Goal: Transaction & Acquisition: Purchase product/service

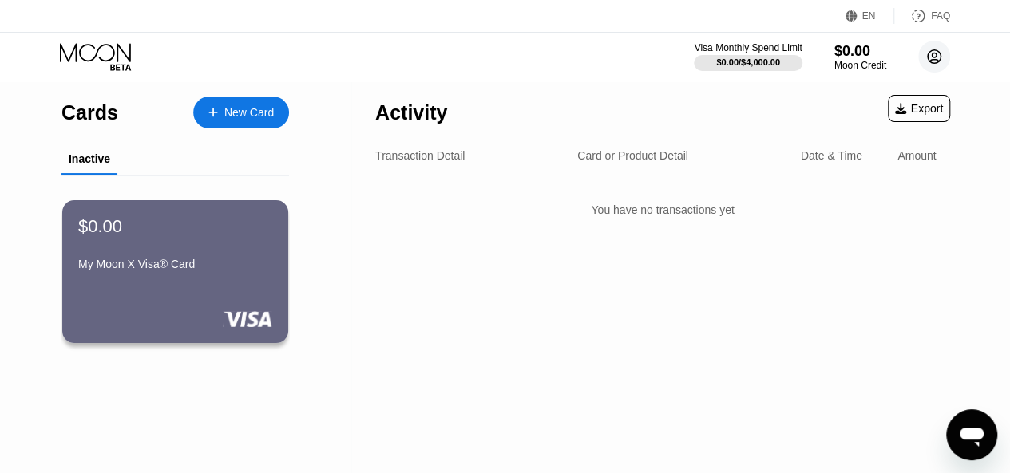
click at [938, 60] on circle at bounding box center [934, 57] width 32 height 32
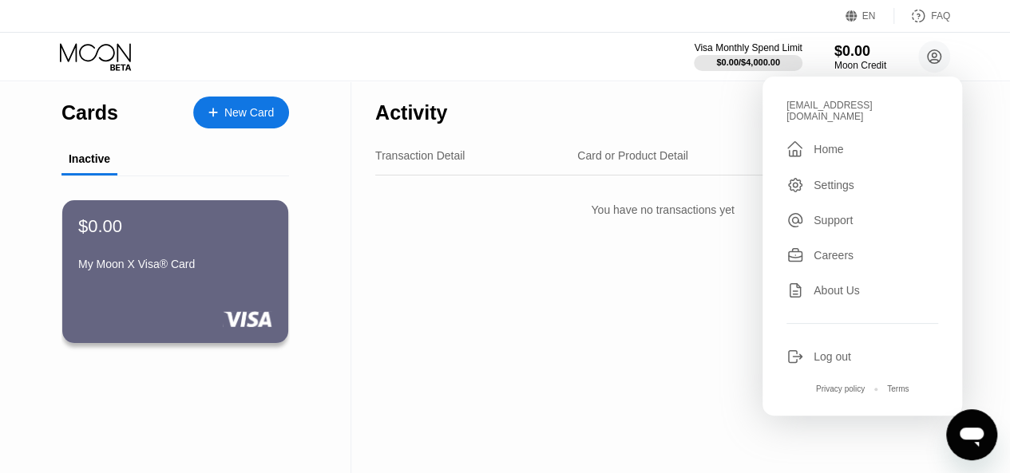
click at [556, 83] on div "Activity Export" at bounding box center [662, 109] width 575 height 56
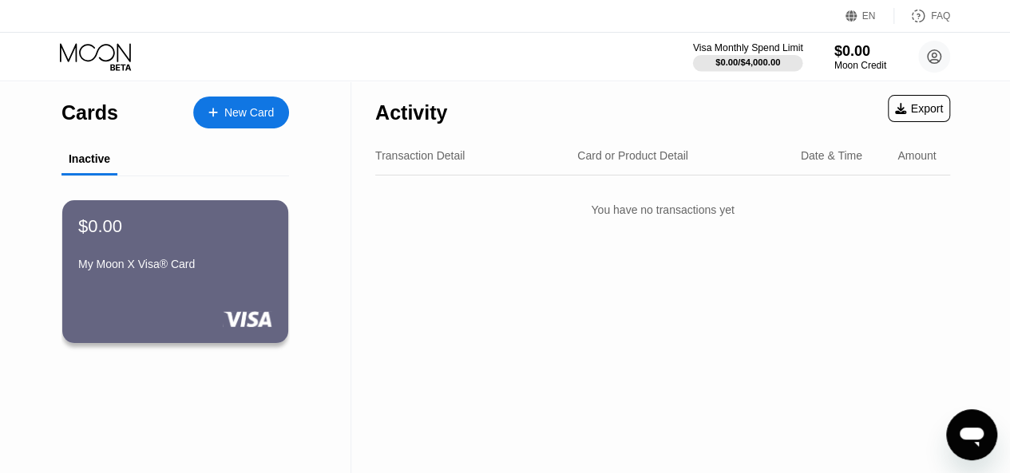
click at [750, 63] on div "$0.00 / $4,000.00" at bounding box center [747, 62] width 65 height 10
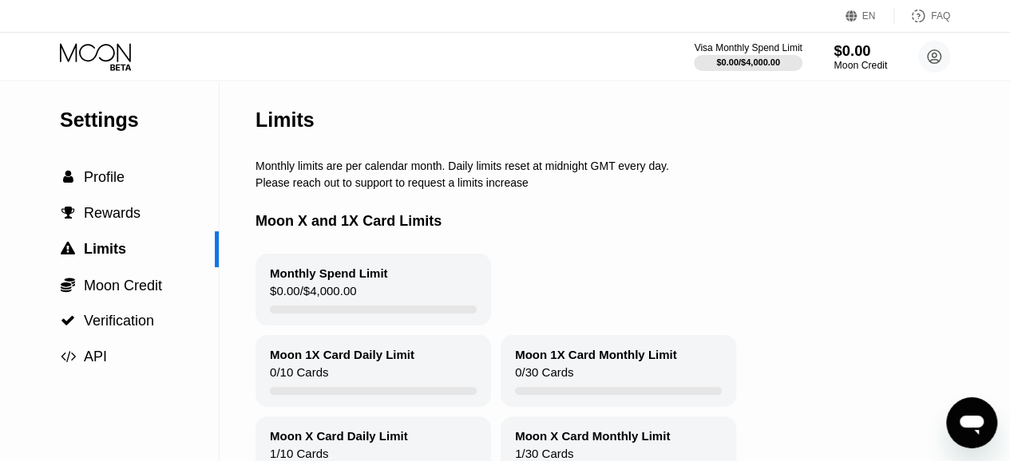
click at [850, 61] on div "Moon Credit" at bounding box center [859, 65] width 53 height 11
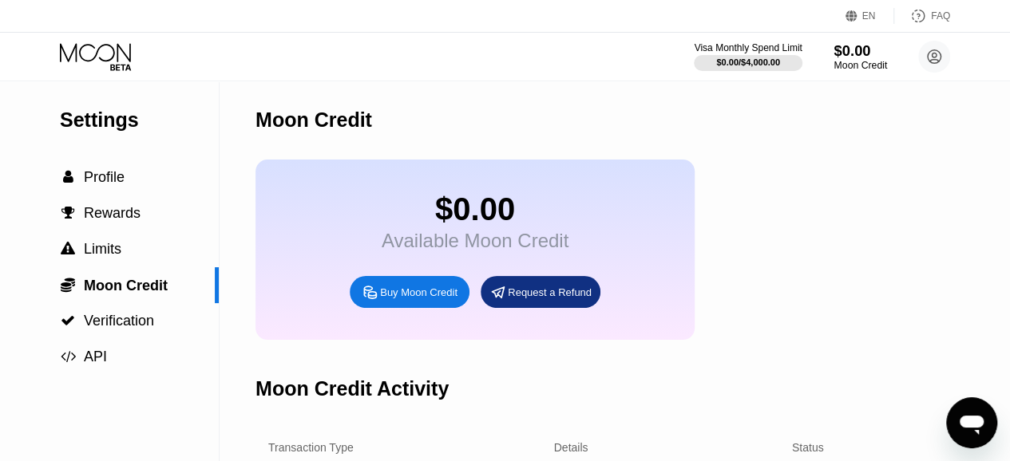
click at [881, 48] on div "$0.00" at bounding box center [859, 50] width 53 height 17
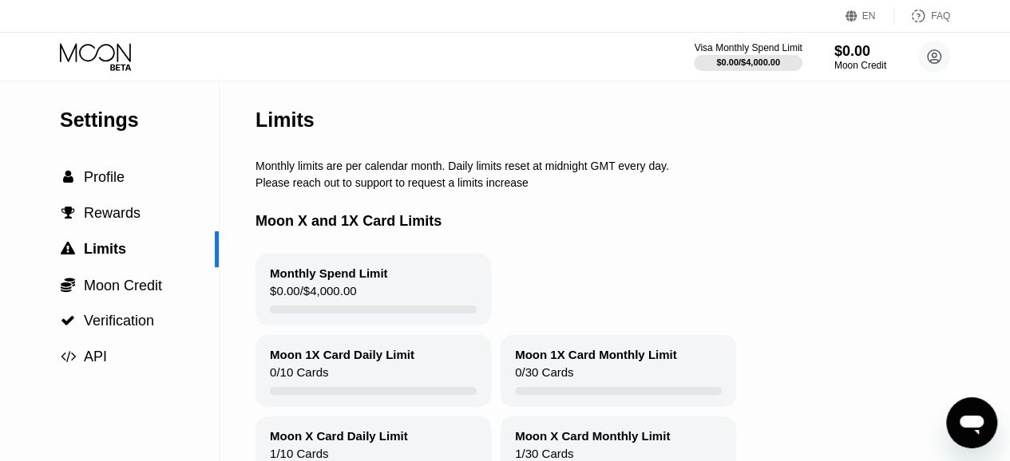
click at [81, 41] on div "Visa Monthly Spend Limit $0.00 / $4,000.00 $0.00 Moon Credit thanhhungbt2016@gm…" at bounding box center [505, 57] width 1010 height 48
click at [130, 54] on icon at bounding box center [95, 52] width 71 height 18
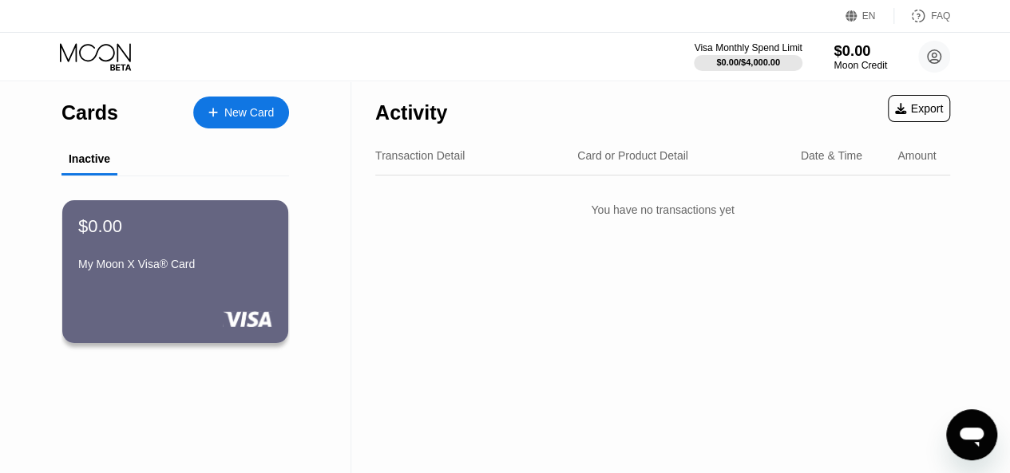
click at [873, 65] on div "Moon Credit" at bounding box center [859, 65] width 53 height 11
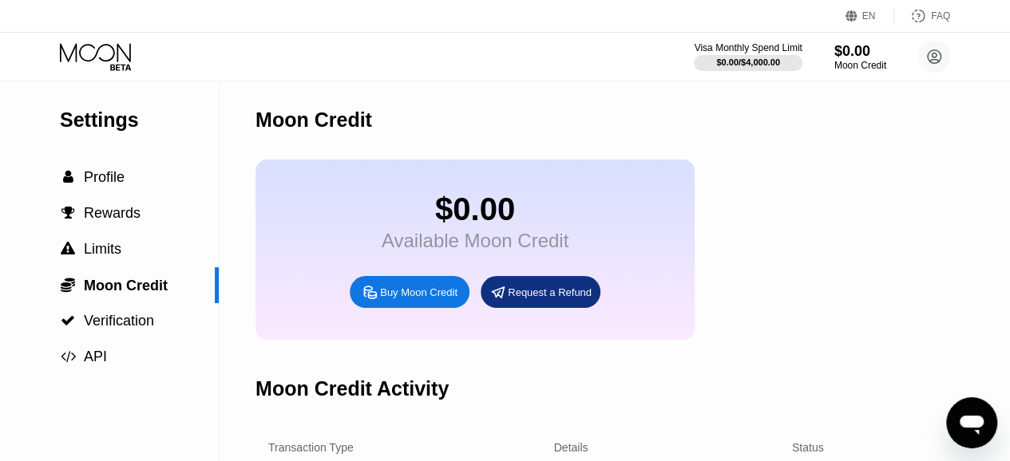
click at [399, 308] on div "Buy Moon Credit" at bounding box center [410, 292] width 120 height 32
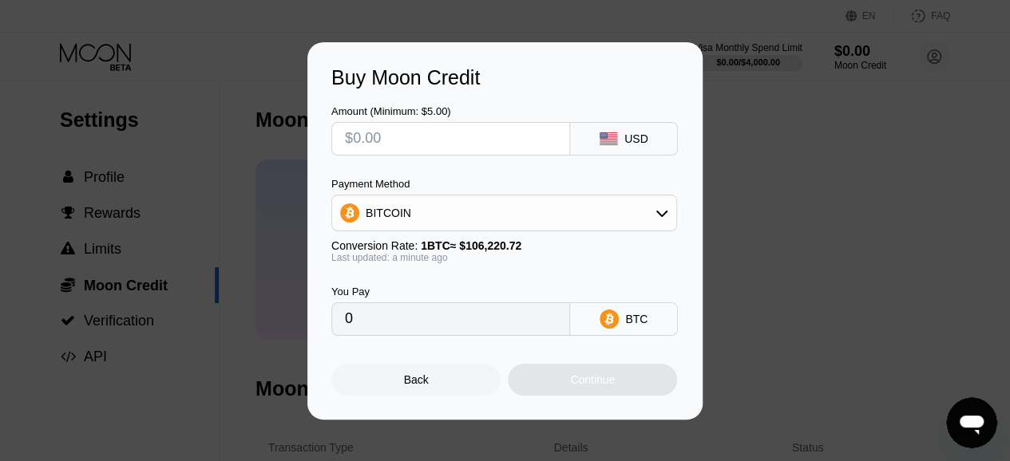
click at [426, 141] on input "text" at bounding box center [451, 139] width 212 height 32
type input "$5"
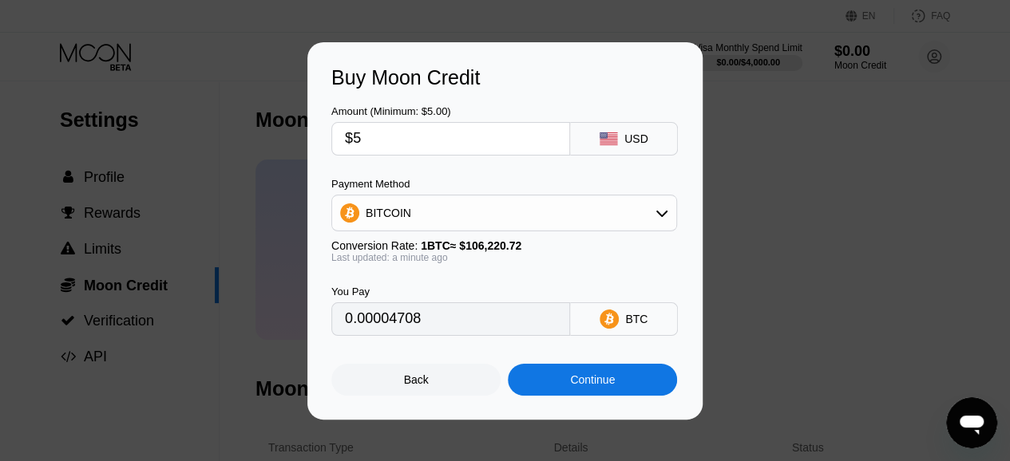
type input "0.00004708"
type input "$5"
click at [500, 234] on div "Payment Method BITCOIN Conversion Rate: 1 BTC ≈ $106,220.72 Last updated: a min…" at bounding box center [504, 220] width 346 height 85
click at [505, 220] on div "BITCOIN" at bounding box center [504, 213] width 344 height 32
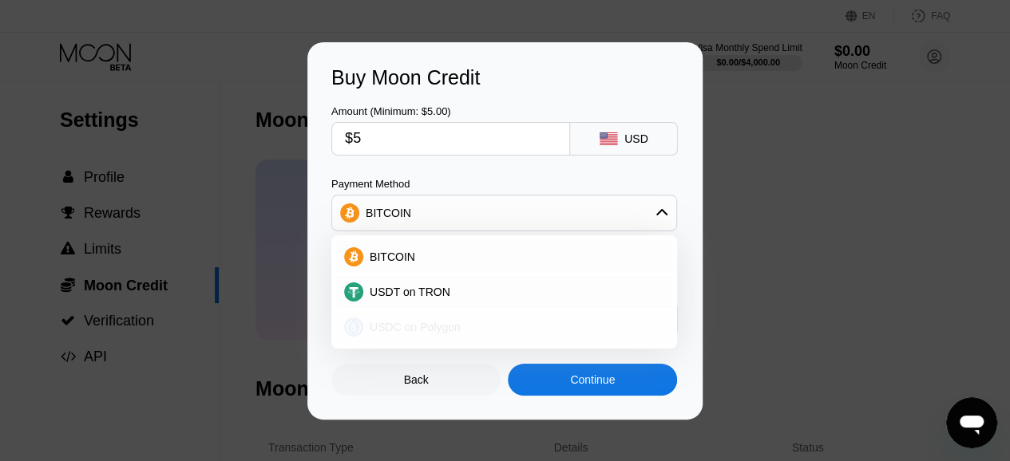
click at [493, 315] on div "USDC on Polygon" at bounding box center [504, 327] width 336 height 32
type input "5.00000000"
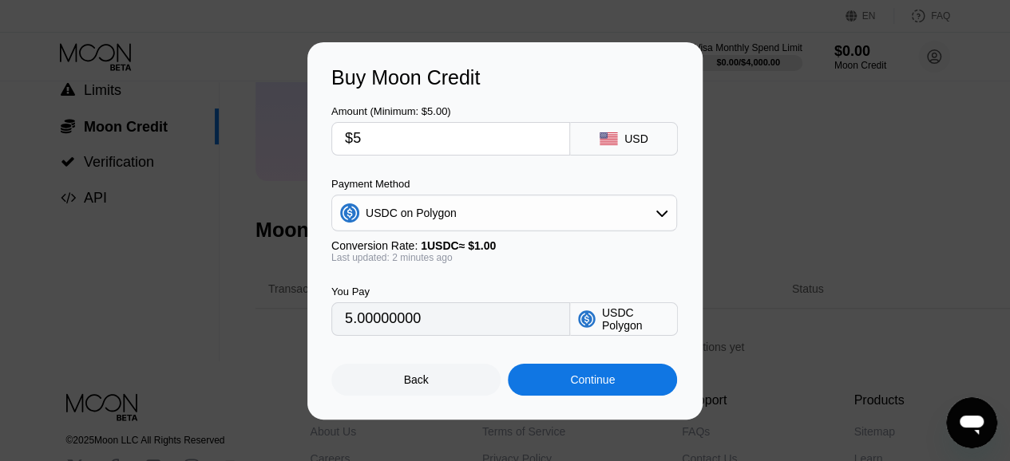
scroll to position [160, 0]
click at [377, 321] on input "5.00000000" at bounding box center [451, 319] width 212 height 32
click at [653, 387] on div "Continue" at bounding box center [592, 380] width 169 height 32
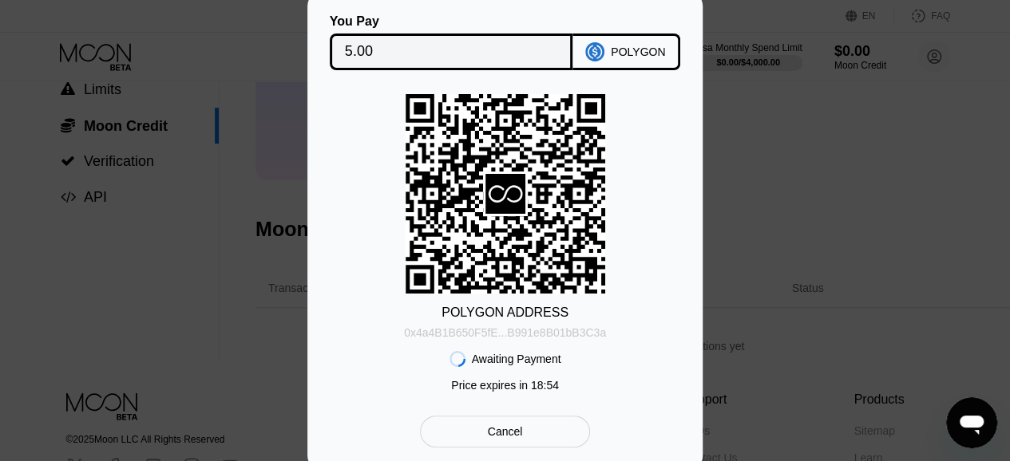
click at [538, 325] on div "0x4a4B1B650F5fE...B991e8B01bB3C3a" at bounding box center [505, 329] width 202 height 19
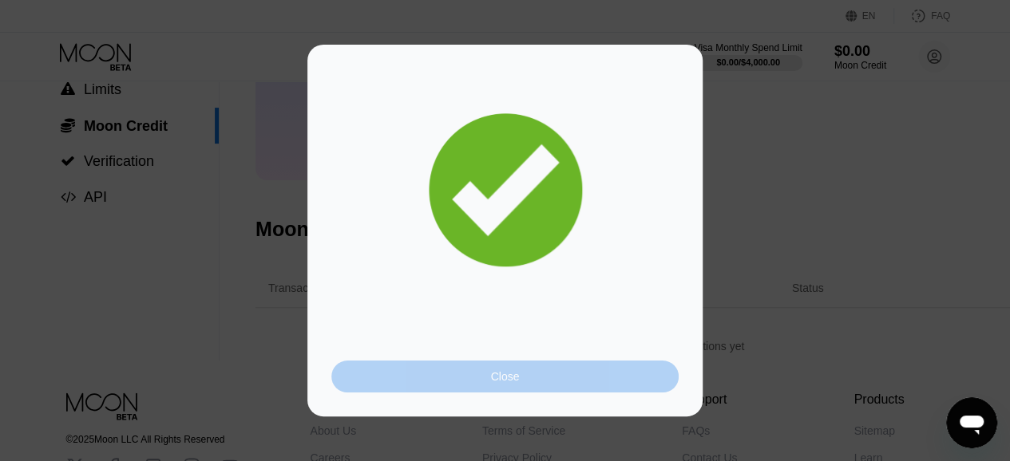
click at [556, 368] on div "Close" at bounding box center [504, 377] width 347 height 32
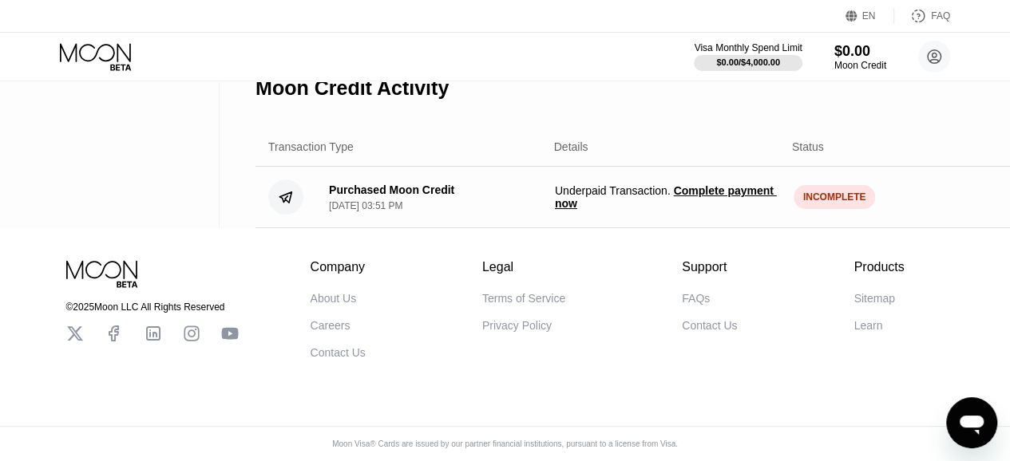
scroll to position [0, 0]
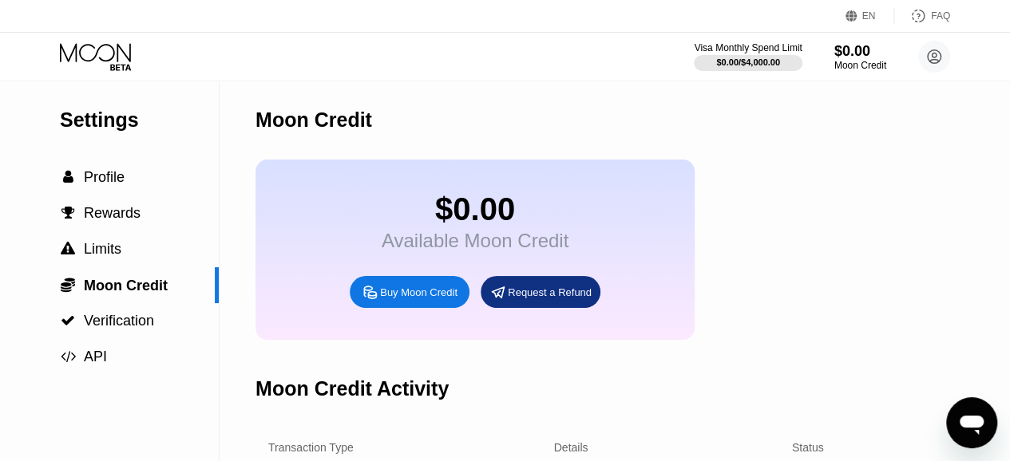
click at [777, 174] on div "$0.00 Available Moon Credit Buy Moon Credit Request a Refund" at bounding box center [672, 250] width 834 height 180
click at [854, 63] on div "Moon Credit" at bounding box center [859, 65] width 53 height 11
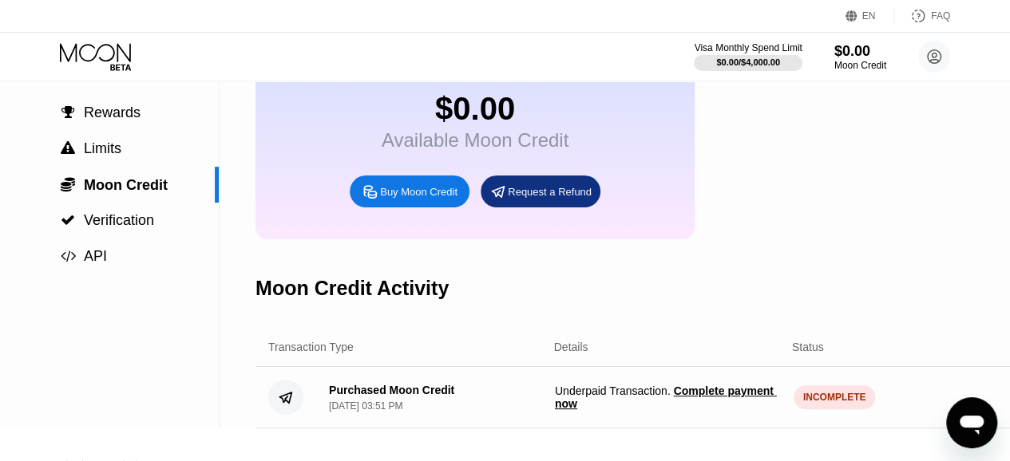
scroll to position [80, 0]
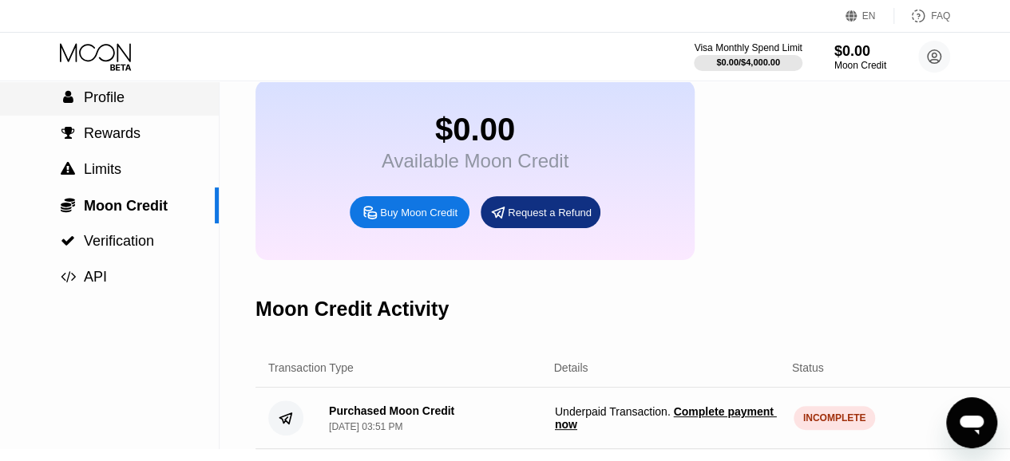
click at [137, 89] on div " Profile" at bounding box center [109, 98] width 219 height 36
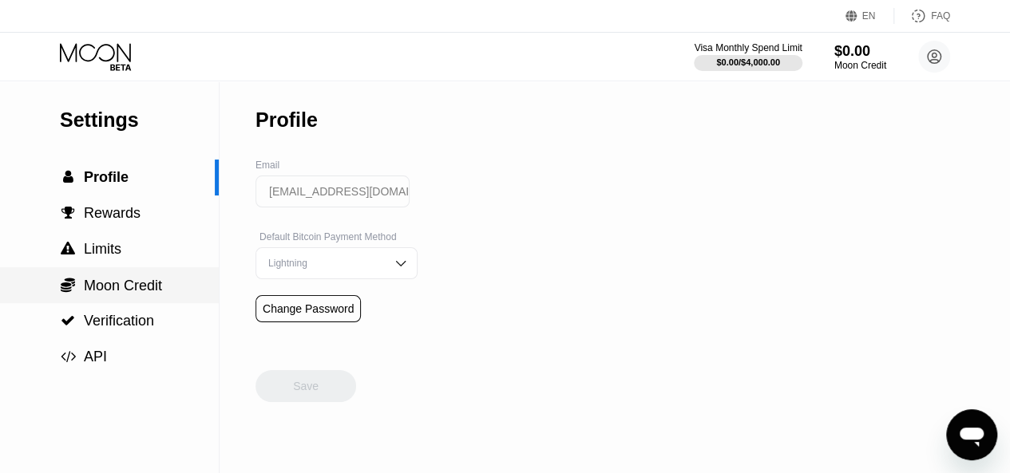
click at [141, 293] on span "Moon Credit" at bounding box center [123, 286] width 78 height 16
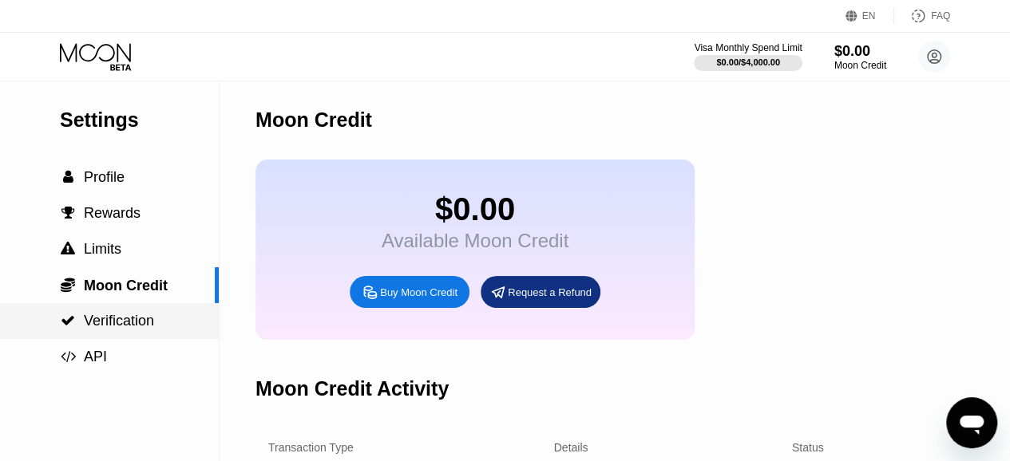
click at [121, 323] on span "Verification" at bounding box center [119, 321] width 70 height 16
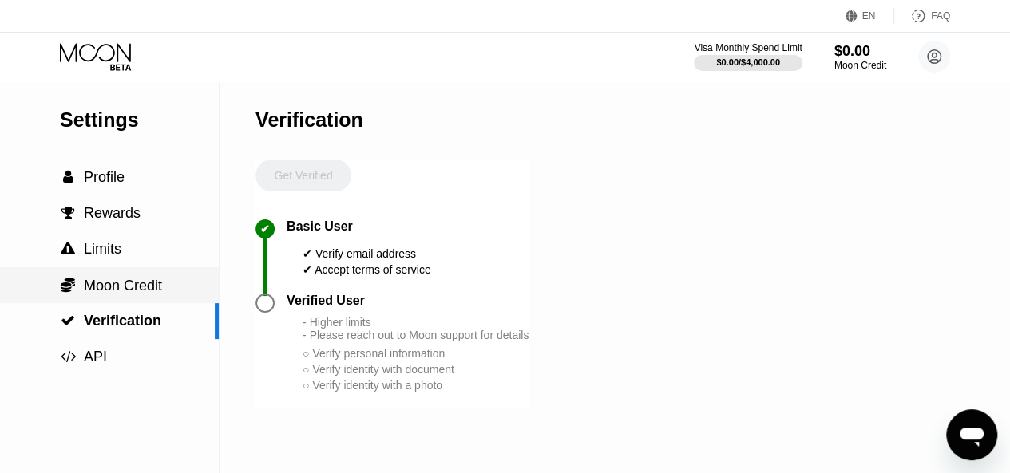
click at [118, 283] on span "Moon Credit" at bounding box center [123, 286] width 78 height 16
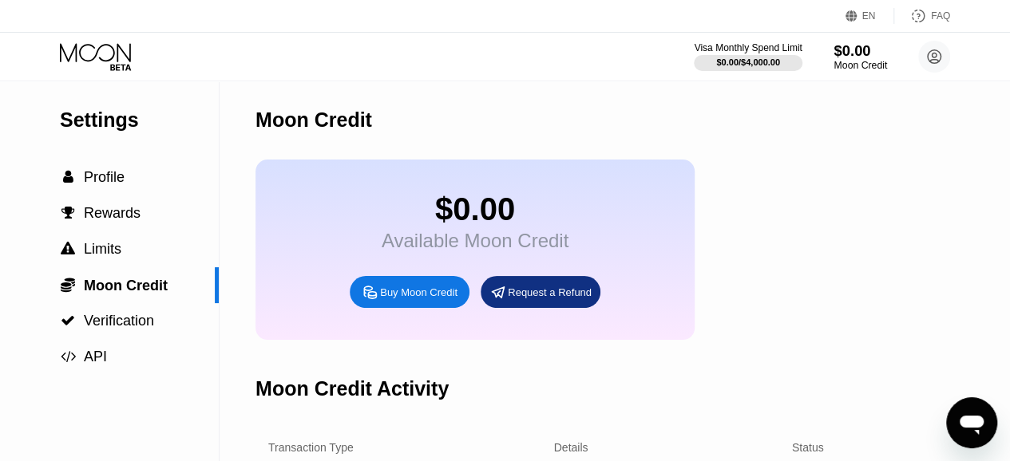
click at [857, 57] on div "$0.00" at bounding box center [859, 50] width 53 height 17
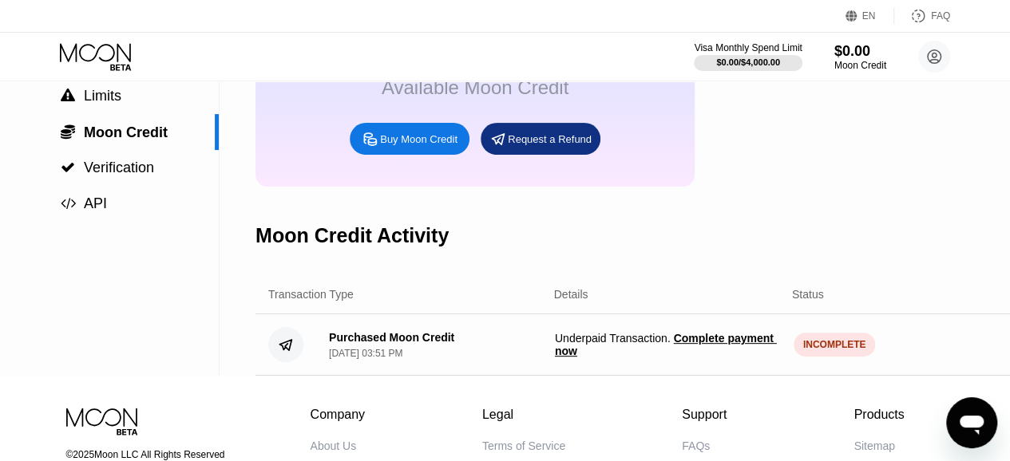
scroll to position [239, 0]
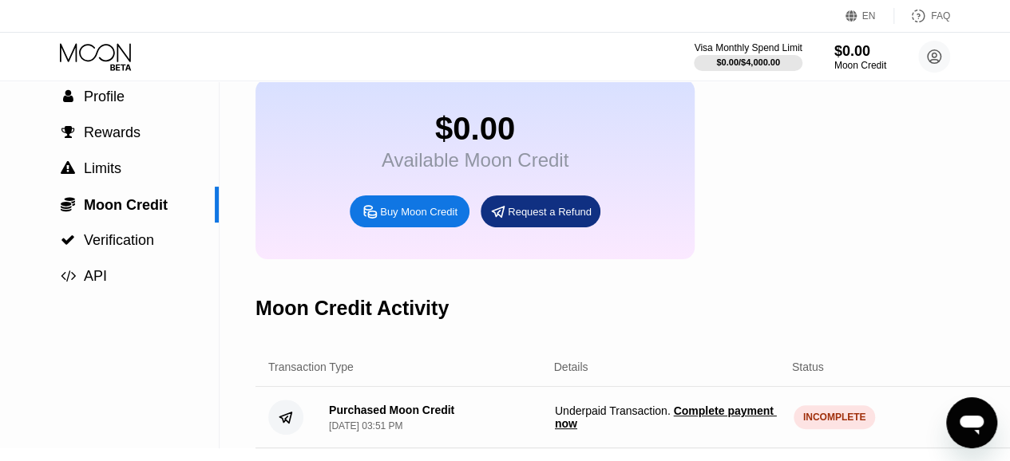
scroll to position [160, 0]
